Goal: Complete application form: Complete application form

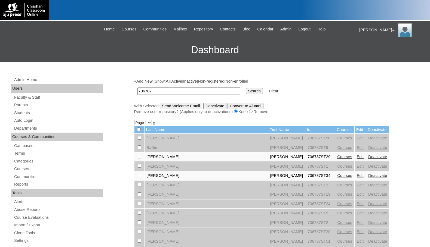
click at [337, 177] on link "Courses" at bounding box center [344, 176] width 15 height 4
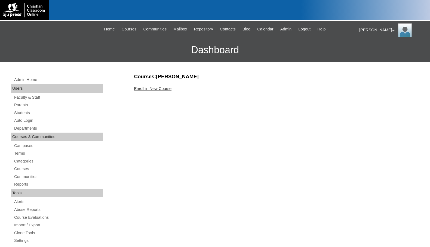
click at [161, 90] on link "Enroll in New Course" at bounding box center [153, 89] width 38 height 4
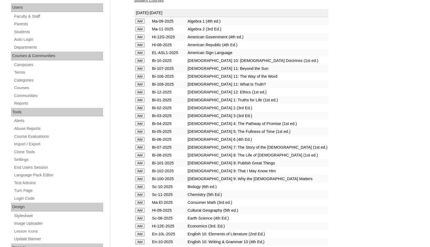
scroll to position [82, 0]
click at [143, 23] on input "Add" at bounding box center [140, 20] width 10 height 5
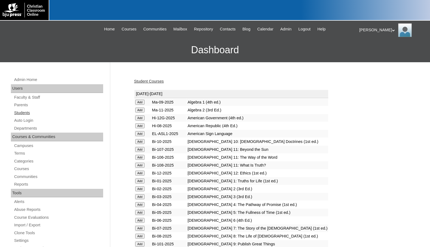
click at [32, 113] on link "Students" at bounding box center [59, 113] width 90 height 7
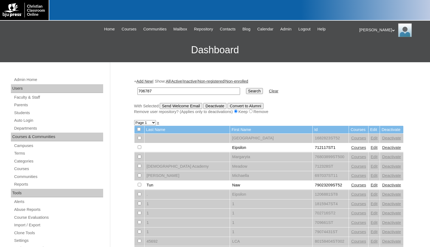
type input "706787"
click at [246, 88] on input "Search" at bounding box center [254, 91] width 17 height 6
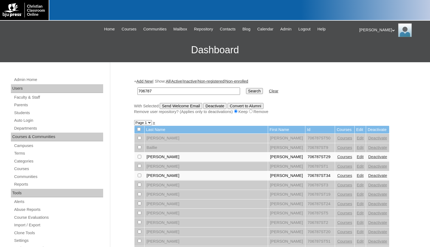
click at [145, 81] on link "Add New" at bounding box center [144, 81] width 16 height 4
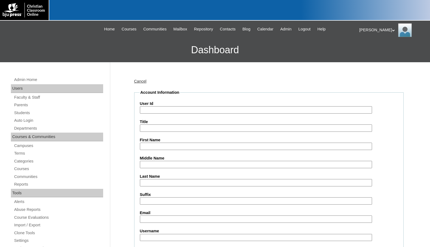
click at [159, 108] on input "User Id" at bounding box center [256, 109] width 232 height 7
paste input "706787"
type input "706787"
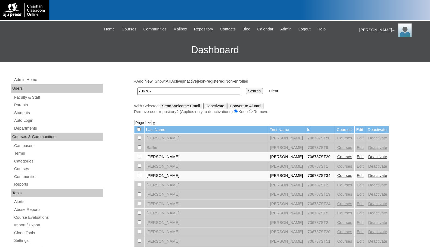
click at [142, 81] on link "Add New" at bounding box center [144, 81] width 16 height 4
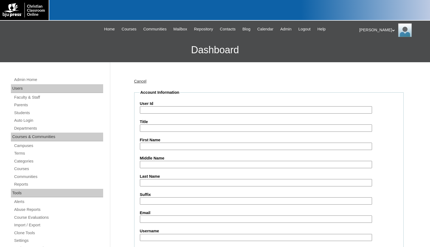
click at [169, 113] on input "User Id" at bounding box center [256, 109] width 232 height 7
paste input "706787"
type input "706787ST35"
type input "[PERSON_NAME]"
type input "Bucalov"
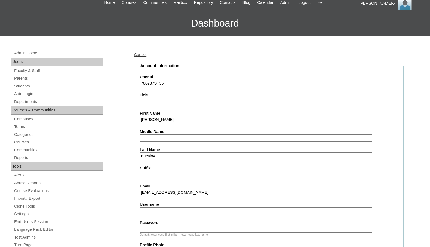
scroll to position [136, 0]
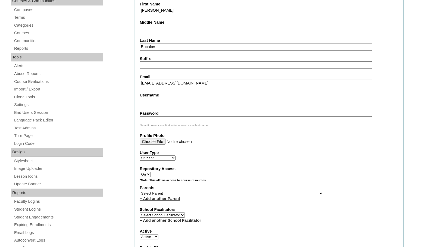
type input "[EMAIL_ADDRESS][DOMAIN_NAME]"
click at [257, 194] on select "Select Parent , [GEOGRAPHIC_DATA], Ma 1, 1 23-24 accountMorgan, [PERSON_NAME] 6…" at bounding box center [231, 193] width 183 height 5
select select "37163"
click at [282, 194] on div "Parents Select Parent , [GEOGRAPHIC_DATA], Ma 1, 1 23-24 accountMorgan, [PERSON…" at bounding box center [269, 193] width 258 height 16
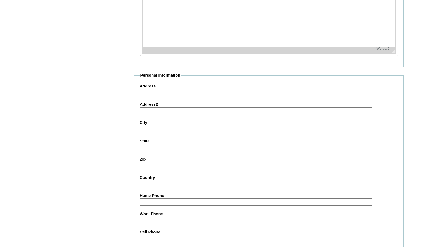
scroll to position [581, 0]
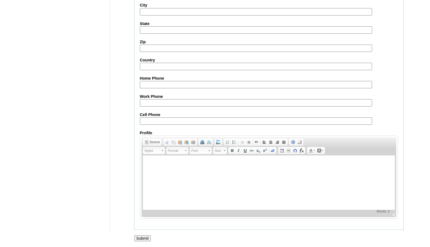
click at [145, 238] on input "Submit" at bounding box center [142, 239] width 17 height 6
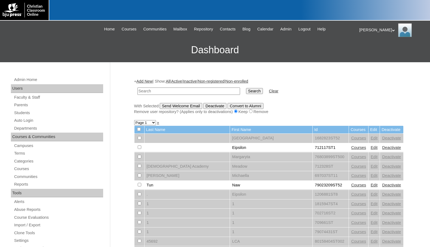
click at [67, 45] on h3 "Dashboard" at bounding box center [215, 50] width 425 height 24
